Goal: Information Seeking & Learning: Learn about a topic

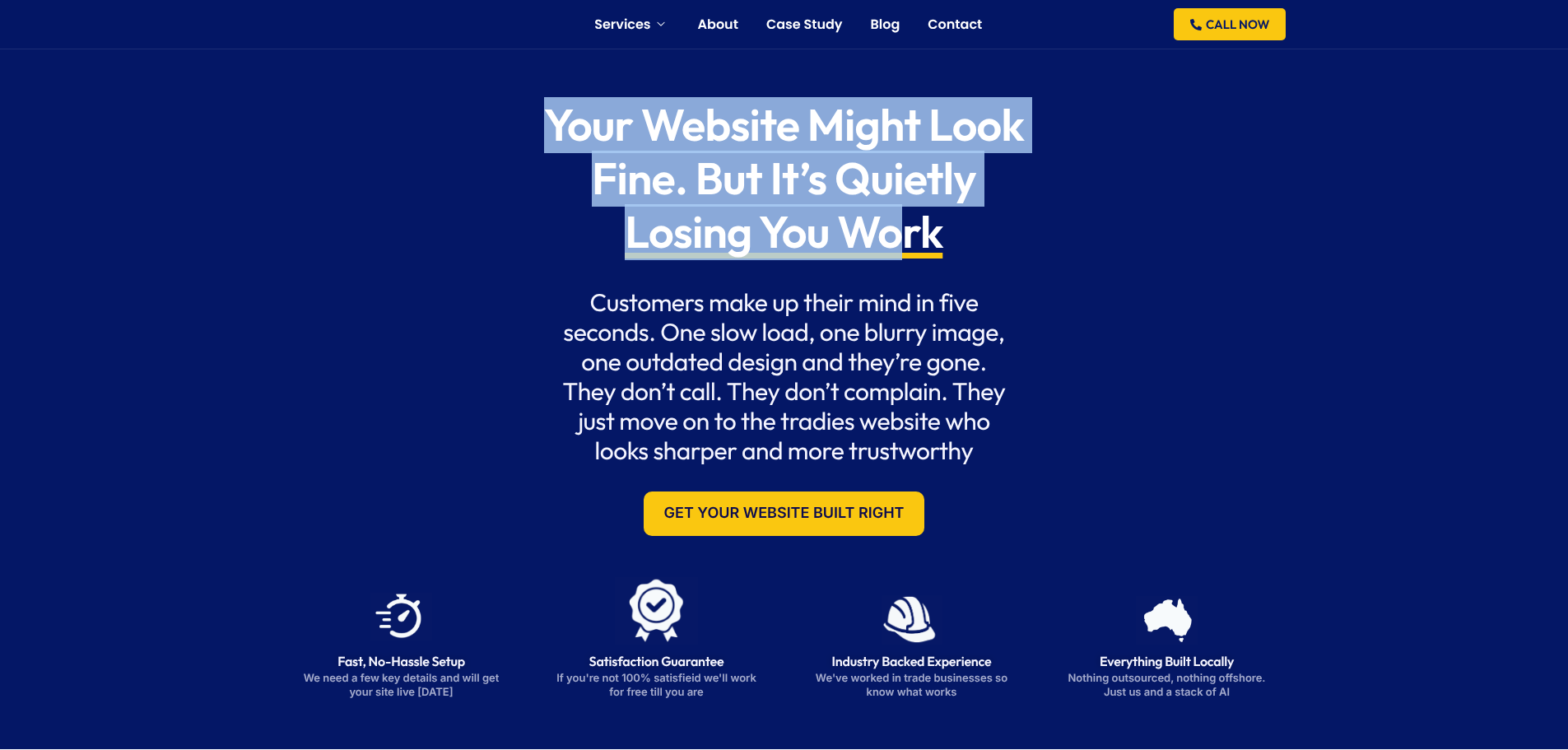
drag, startPoint x: 646, startPoint y: 170, endPoint x: 898, endPoint y: 229, distance: 258.8
click at [898, 229] on div "Your Website Might Look Fine. But It’s Quietly Losing You Work Customers make u…" at bounding box center [784, 317] width 1021 height 470
click at [898, 229] on span "Losing You Work" at bounding box center [784, 232] width 318 height 53
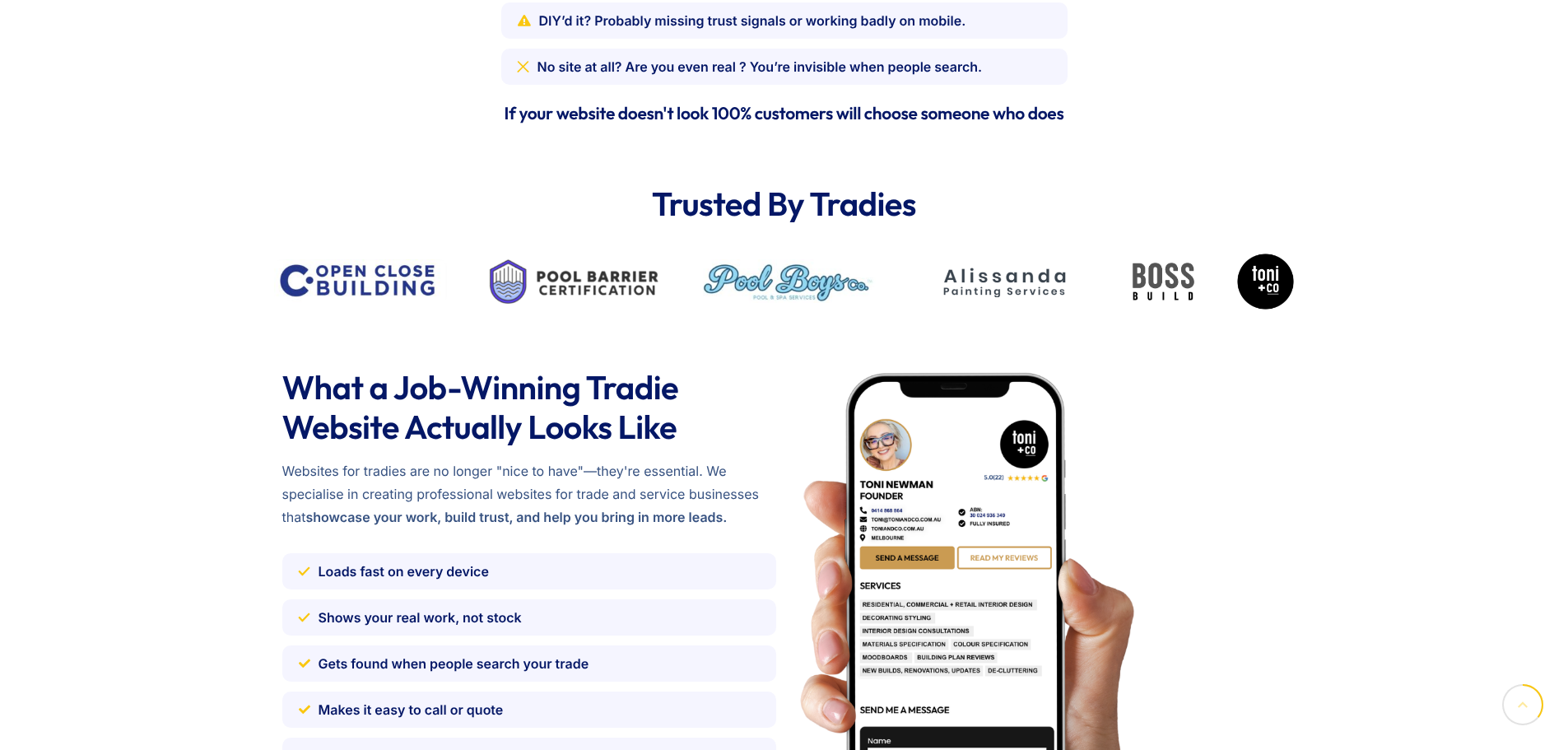
scroll to position [1812, 0]
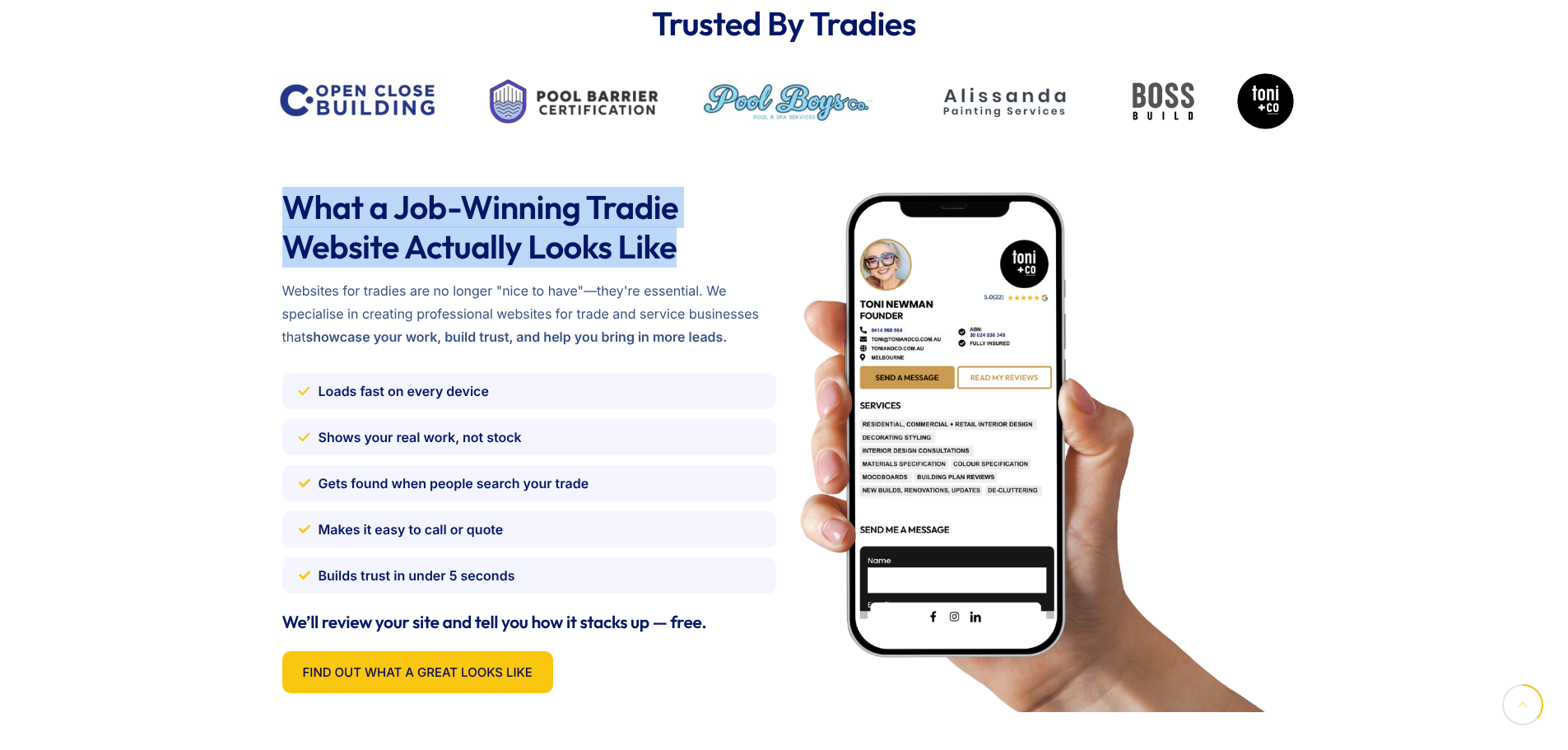
drag, startPoint x: 262, startPoint y: 198, endPoint x: 722, endPoint y: 243, distance: 462.2
click at [722, 243] on div "What a Job-Winning Tradie Website Actually Looks Like Websites for tradies are …" at bounding box center [784, 450] width 1568 height 624
click at [722, 243] on h2 "What a Job-Winning Tradie Website Actually Looks Like" at bounding box center [529, 227] width 494 height 79
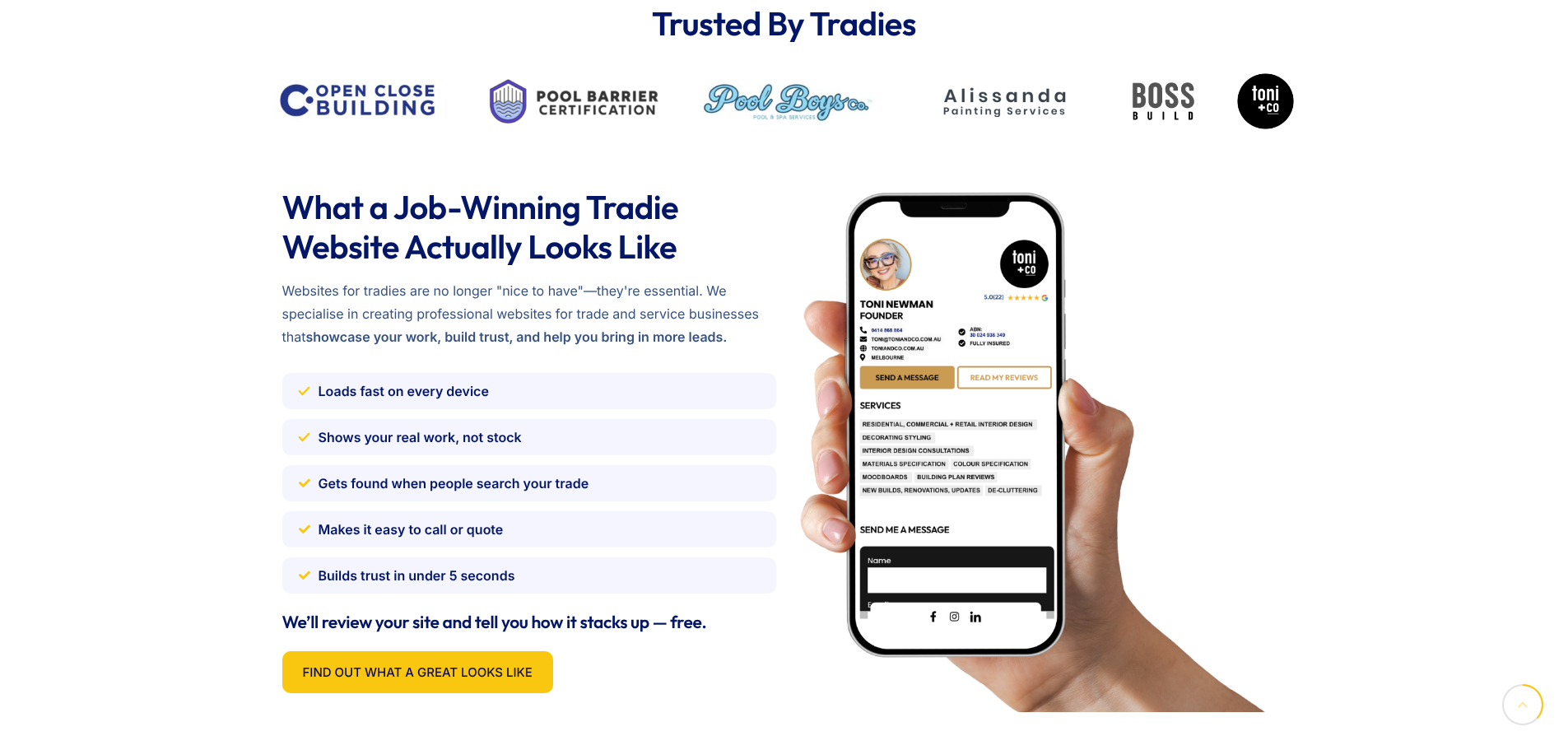
click at [456, 486] on span "Gets found when people search your trade" at bounding box center [454, 484] width 271 height 23
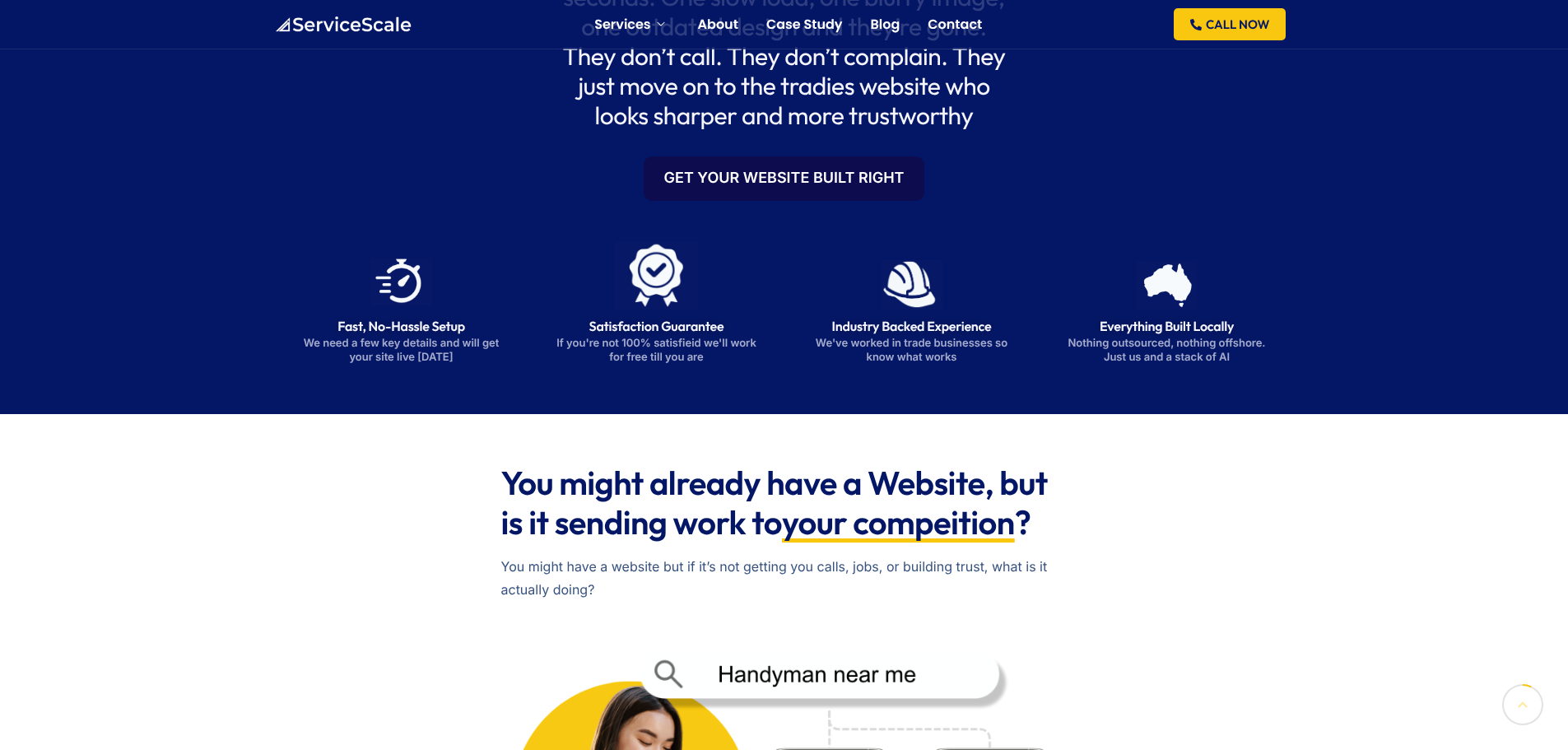
scroll to position [330, 0]
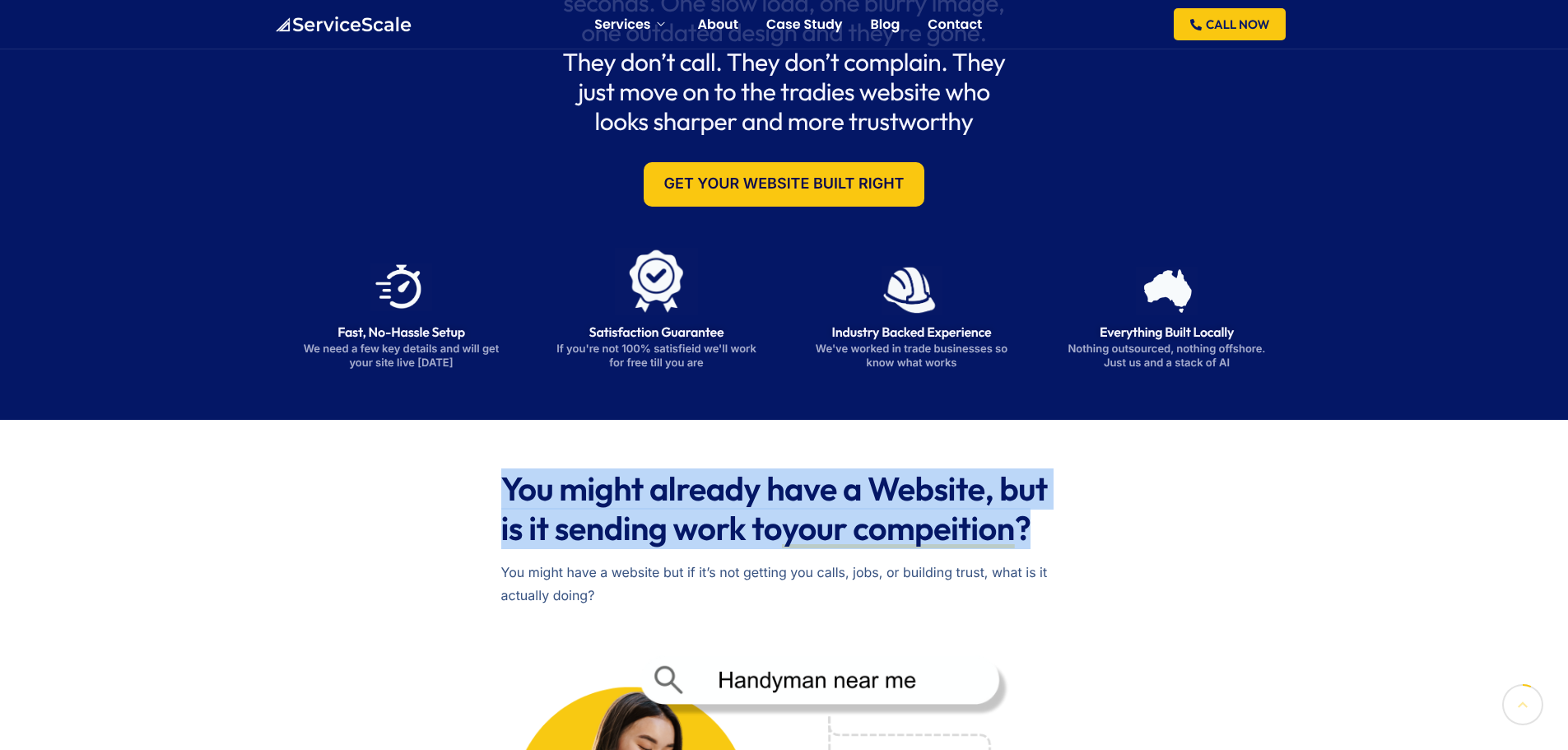
drag, startPoint x: 643, startPoint y: 484, endPoint x: 1054, endPoint y: 539, distance: 414.7
click at [1054, 539] on h2 "You might already have a Website, but is it sending work to your compeition ?" at bounding box center [784, 509] width 566 height 79
drag, startPoint x: 998, startPoint y: 526, endPoint x: 443, endPoint y: 487, distance: 556.4
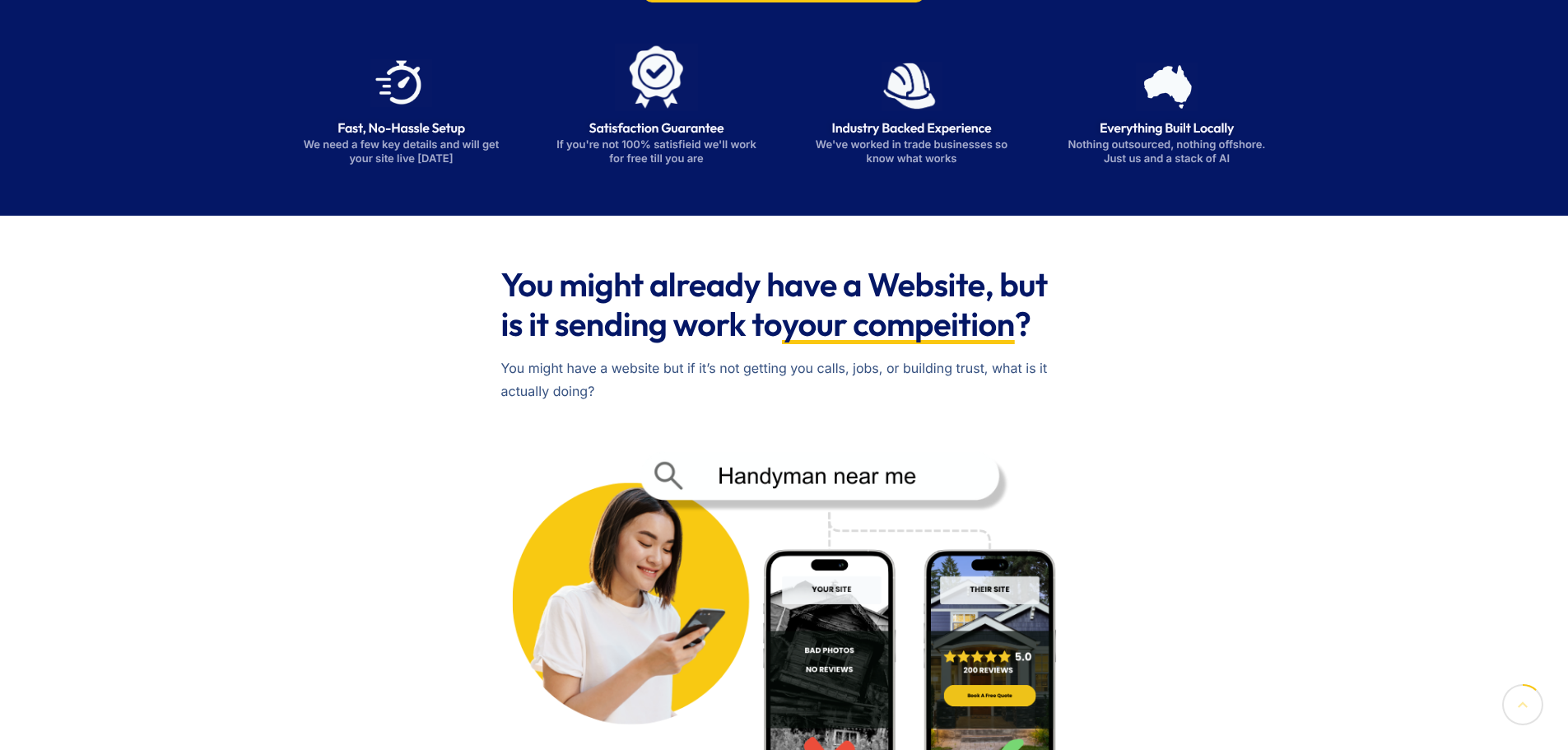
scroll to position [576, 0]
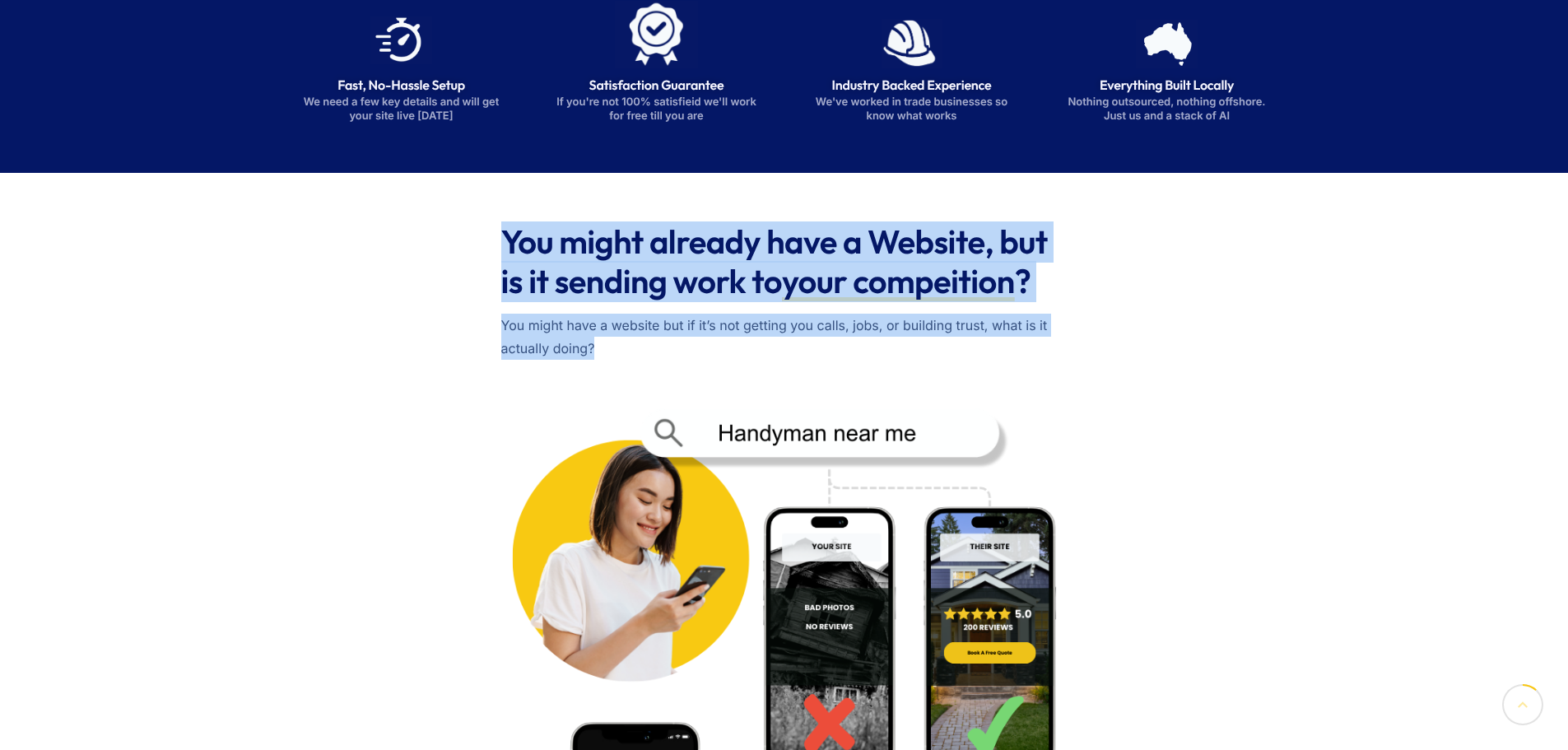
drag, startPoint x: 571, startPoint y: 246, endPoint x: 1100, endPoint y: 319, distance: 534.0
click at [1100, 319] on div "You might already have a Website, but is it sending work to your compeition ? Y…" at bounding box center [784, 702] width 1021 height 976
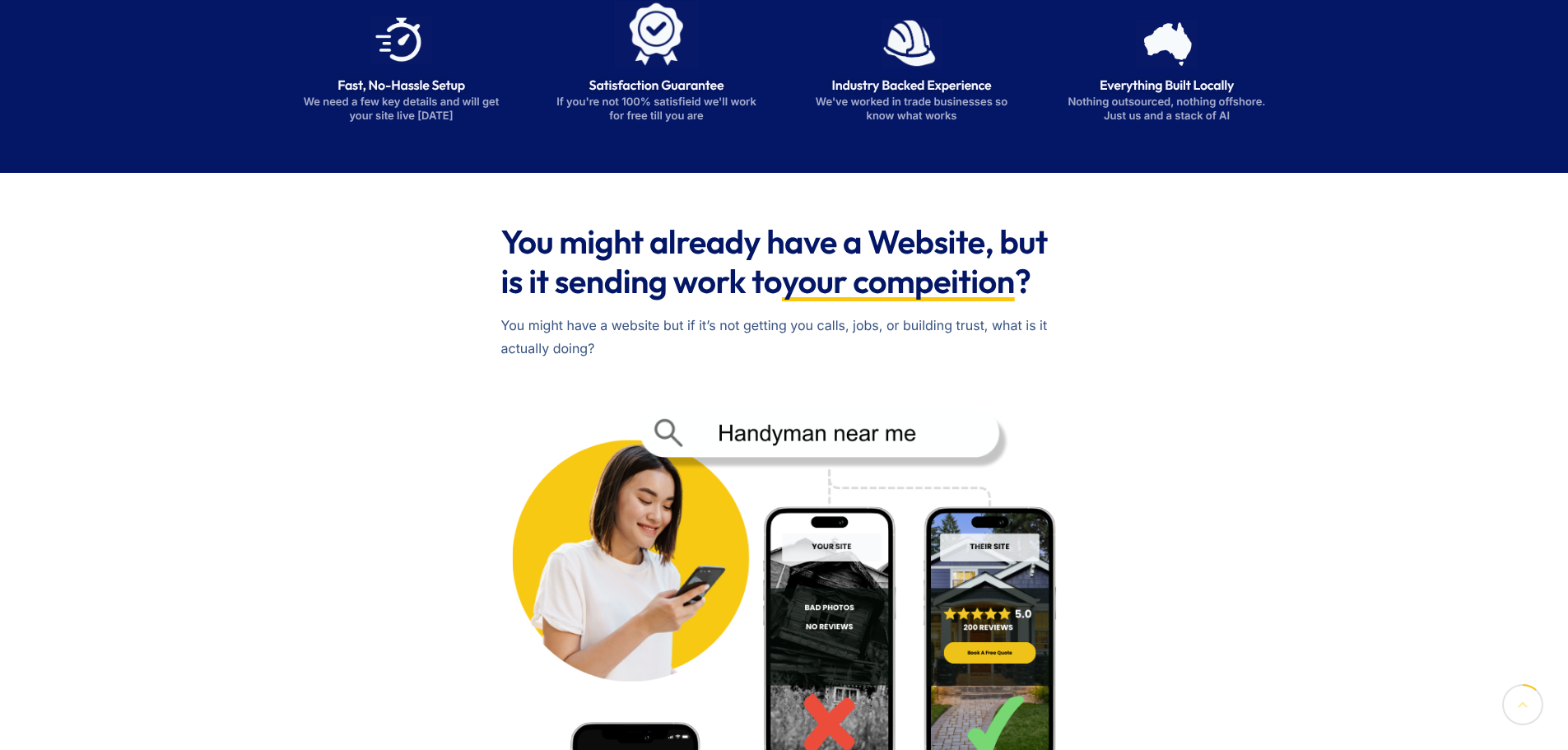
click at [1103, 317] on div "You might already have a Website, but is it sending work to your compeition ? Y…" at bounding box center [784, 702] width 1021 height 976
click at [1073, 300] on div "You might already have a Website, but is it sending work to your compeition ? Y…" at bounding box center [784, 702] width 1021 height 976
click at [971, 263] on span "your compeition" at bounding box center [898, 281] width 233 height 39
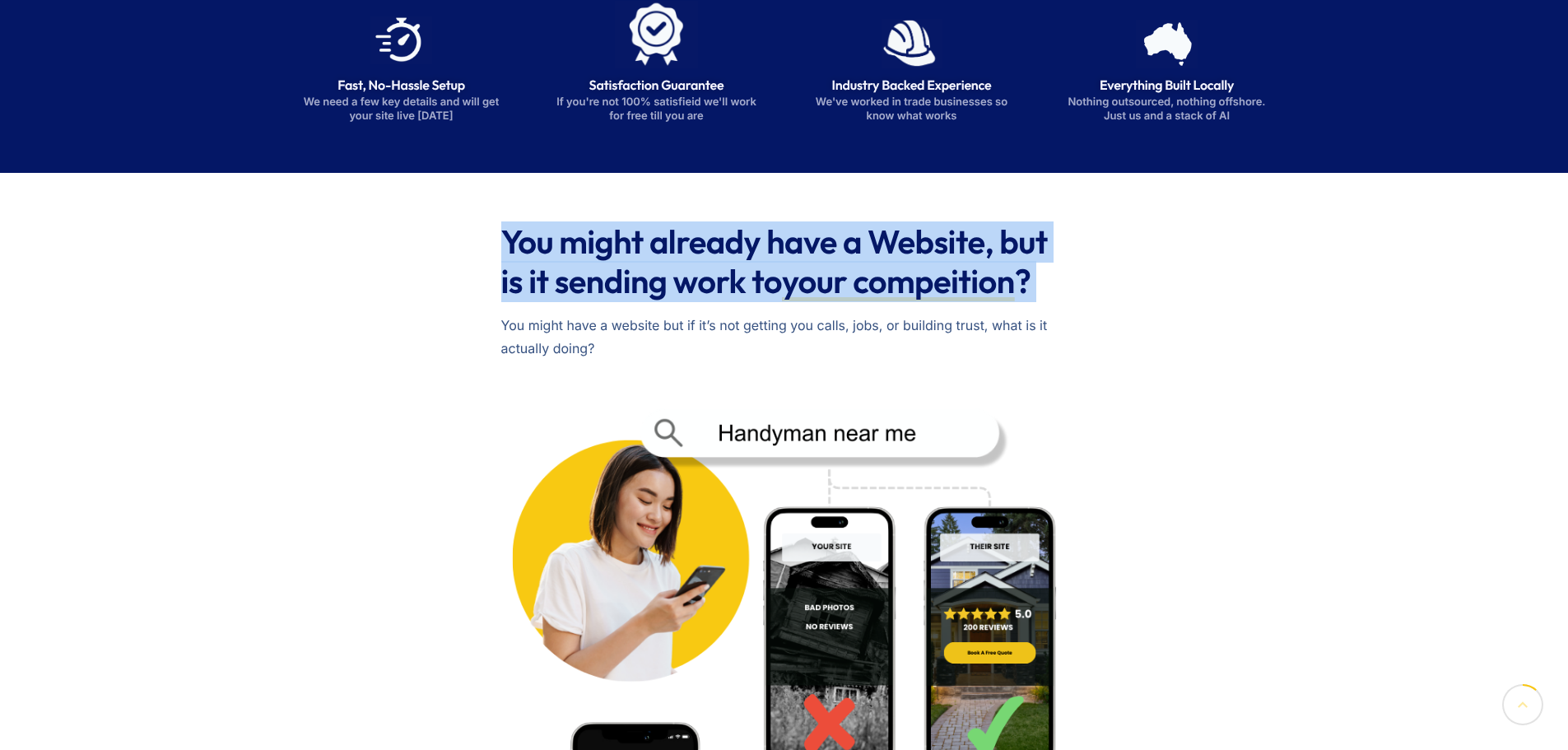
click at [971, 263] on span "your compeition" at bounding box center [898, 281] width 233 height 39
click at [980, 283] on span "your compeition" at bounding box center [898, 281] width 233 height 39
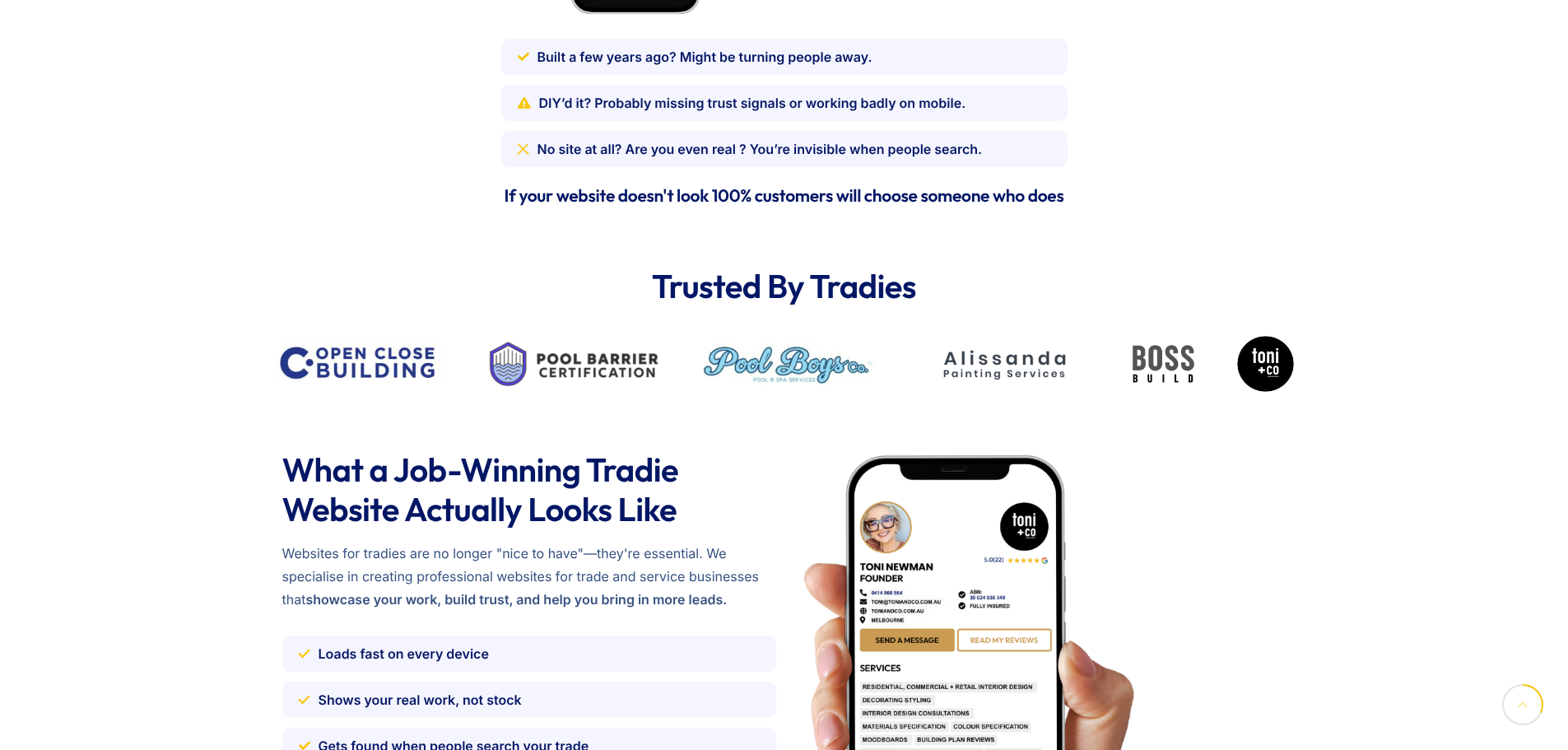
scroll to position [1565, 0]
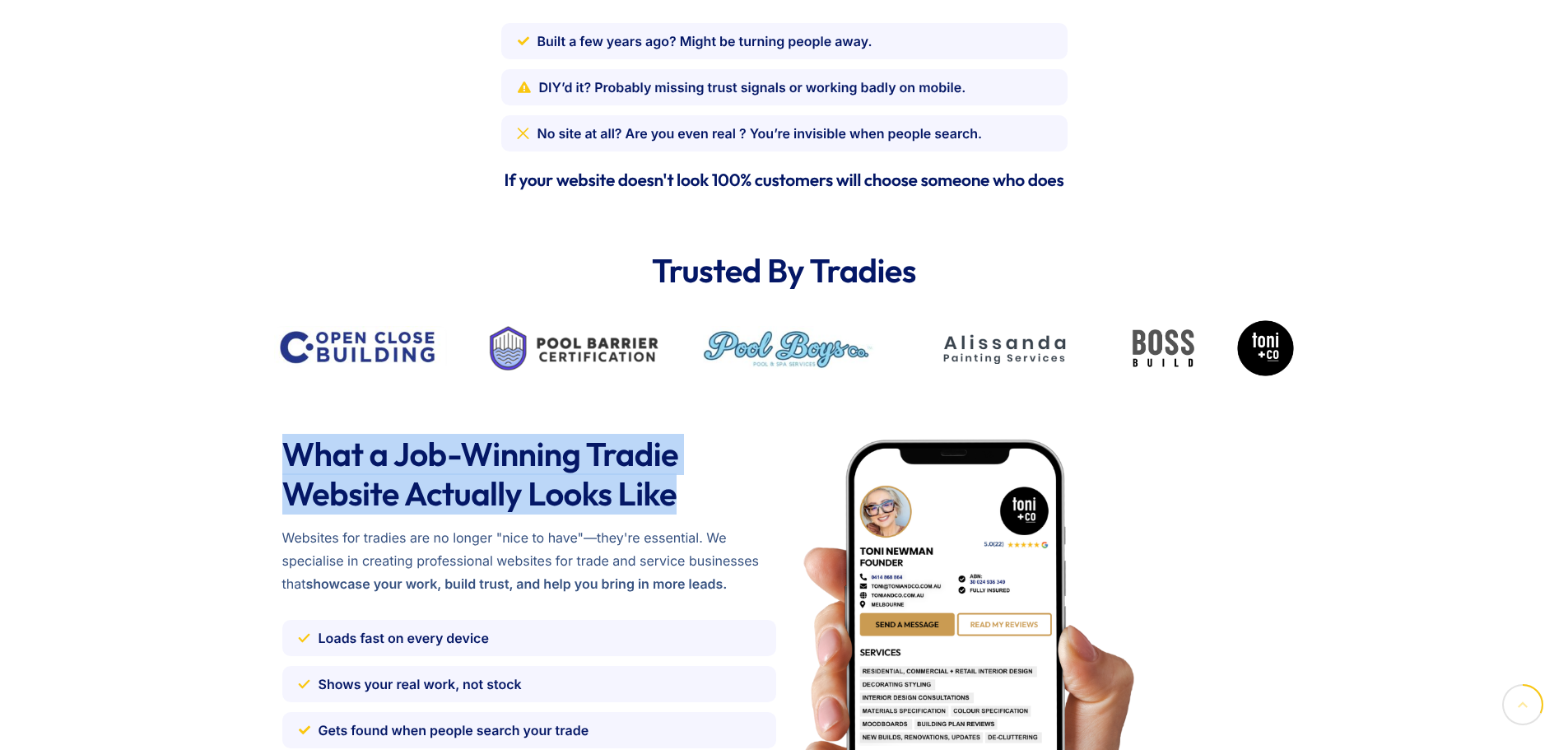
drag, startPoint x: 280, startPoint y: 449, endPoint x: 689, endPoint y: 477, distance: 410.0
click at [689, 477] on div "What a Job-Winning Tradie Website Actually Looks Like Websites for tradies are …" at bounding box center [784, 697] width 1568 height 624
click at [689, 477] on h2 "What a Job-Winning Tradie Website Actually Looks Like" at bounding box center [529, 474] width 494 height 79
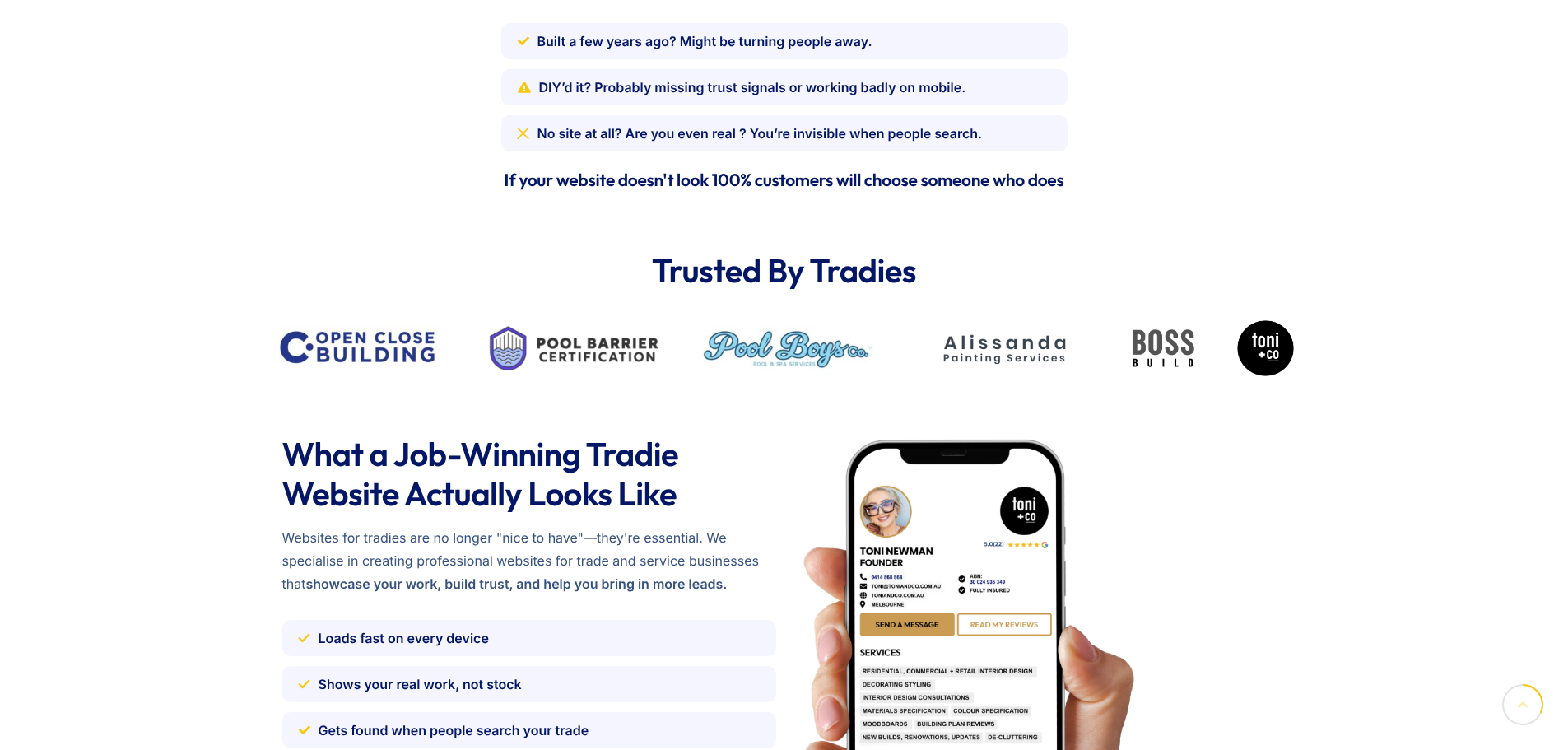
click at [426, 486] on h2 "What a Job-Winning Tradie Website Actually Looks Like" at bounding box center [529, 474] width 494 height 79
click at [388, 454] on h2 "What a Job-Winning Tradie Website Actually Looks Like" at bounding box center [529, 474] width 494 height 79
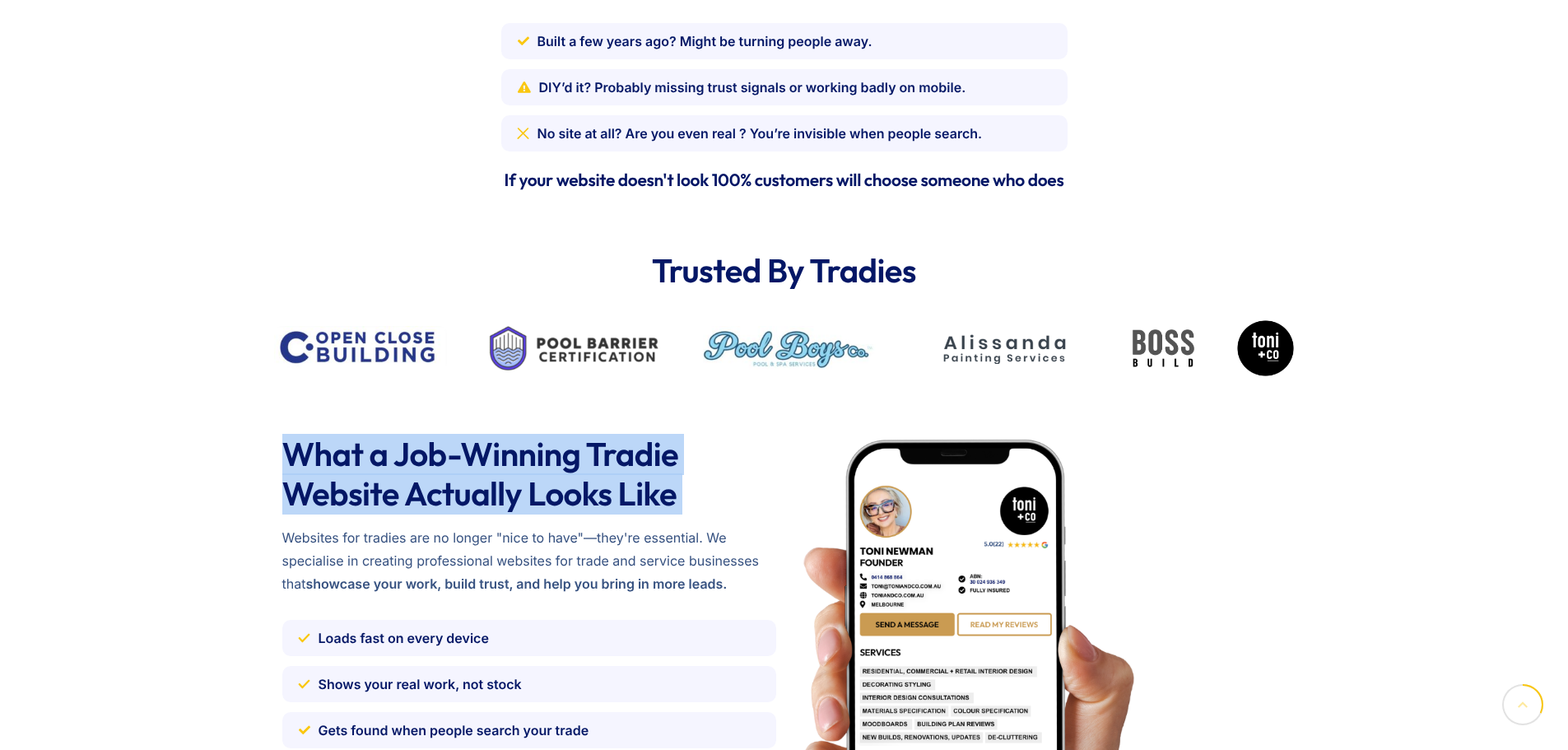
click at [388, 454] on h2 "What a Job-Winning Tradie Website Actually Looks Like" at bounding box center [529, 474] width 494 height 79
click at [432, 470] on h2 "What a Job-Winning Tradie Website Actually Looks Like" at bounding box center [529, 474] width 494 height 79
